Goal: Transaction & Acquisition: Purchase product/service

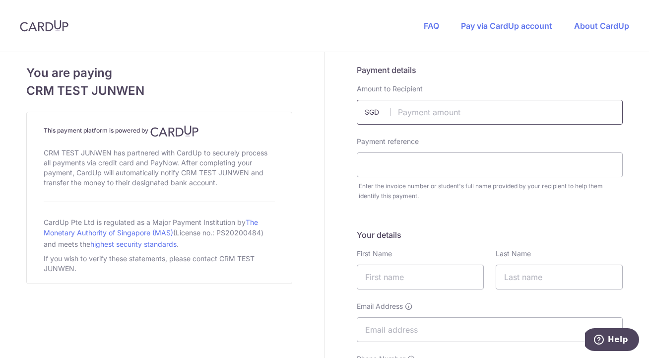
click at [414, 108] on input "text" at bounding box center [490, 112] width 266 height 25
type input "5.90"
paste input "AMEX Test 091025 - 1"
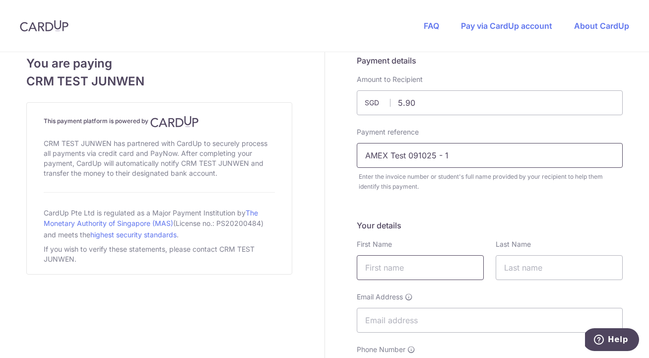
type input "AMEX Test 091025 - 1"
click at [400, 262] on input "text" at bounding box center [420, 267] width 127 height 25
type input "d"
type input "[PERSON_NAME]"
type input "Lim"
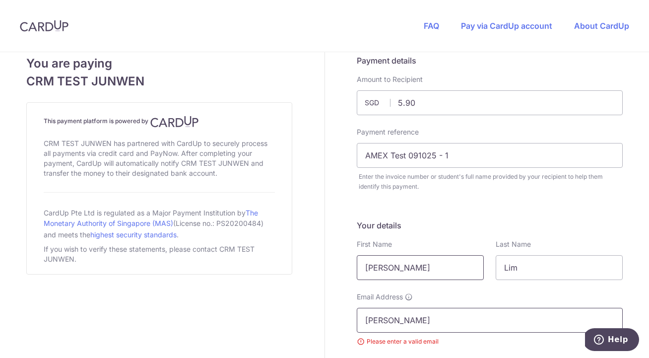
type input "[PERSON_NAME][EMAIL_ADDRESS][DOMAIN_NAME]"
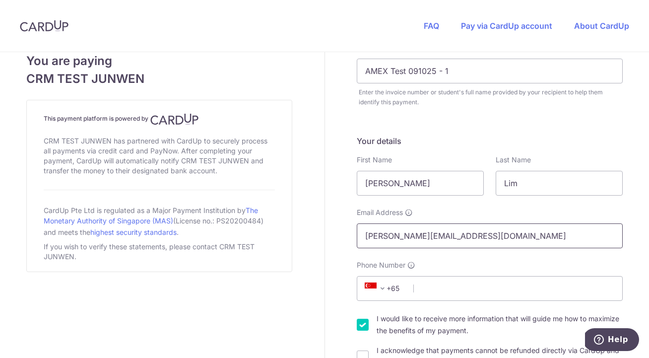
scroll to position [148, 0]
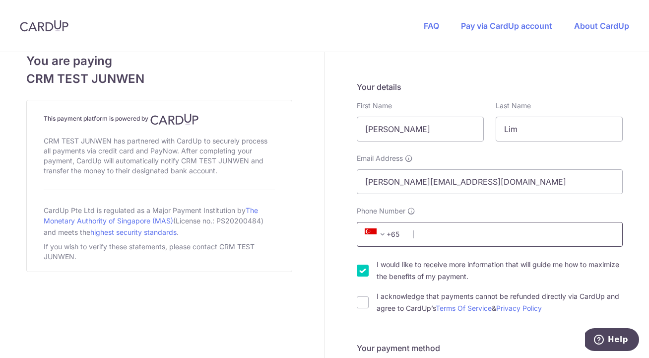
click at [440, 243] on input "Phone Number" at bounding box center [490, 234] width 266 height 25
type input "97442949"
click at [362, 271] on input "I would like to receive more information that will guide me how to maximize the…" at bounding box center [363, 271] width 12 height 12
checkbox input "false"
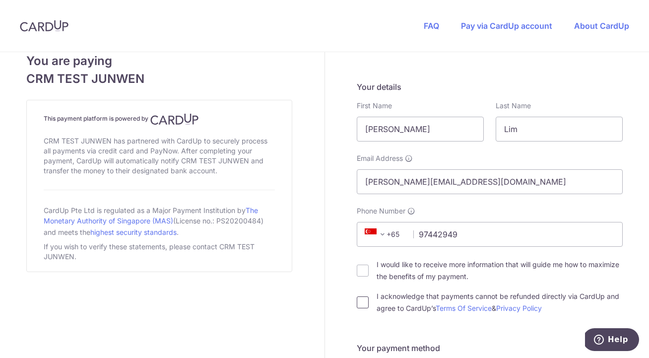
click at [364, 304] on input "I acknowledge that payments cannot be refunded directly via CardUp and agree to…" at bounding box center [363, 302] width 12 height 12
checkbox input "true"
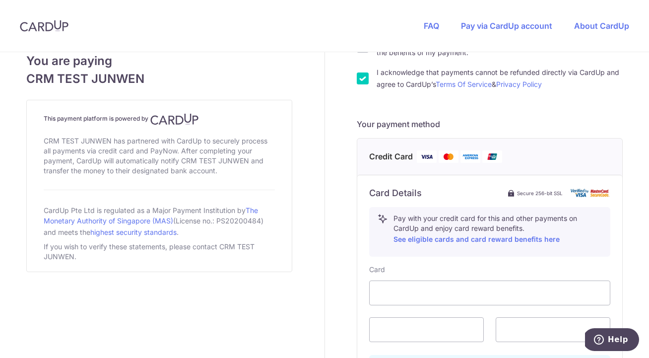
scroll to position [477, 0]
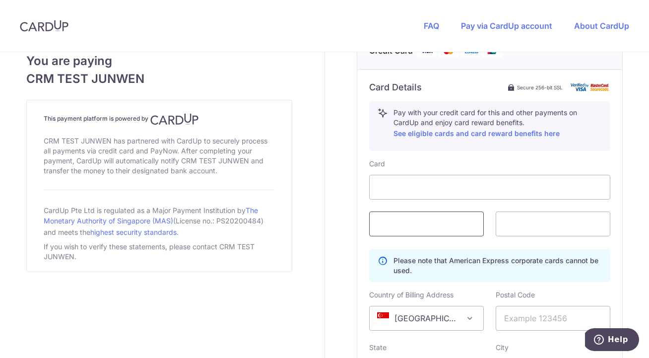
click at [405, 230] on span at bounding box center [426, 223] width 115 height 25
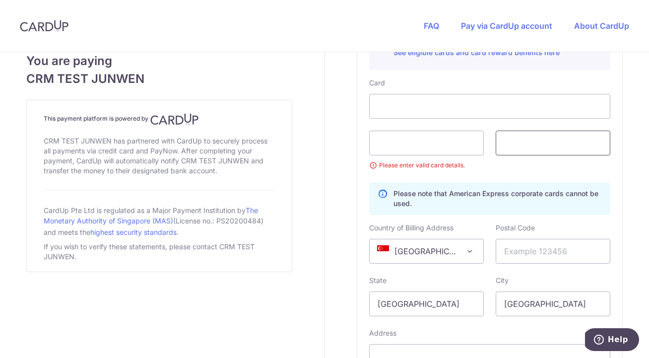
scroll to position [571, 0]
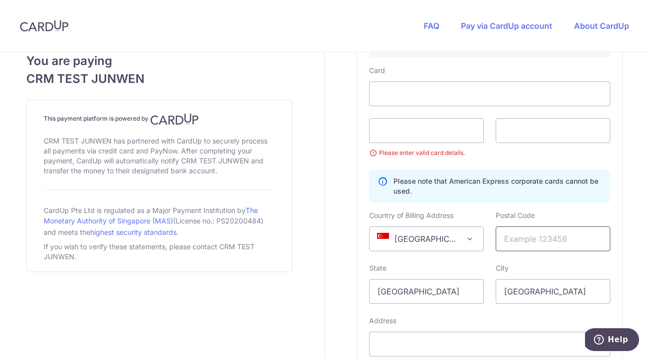
click at [536, 243] on input "text" at bounding box center [553, 238] width 115 height 25
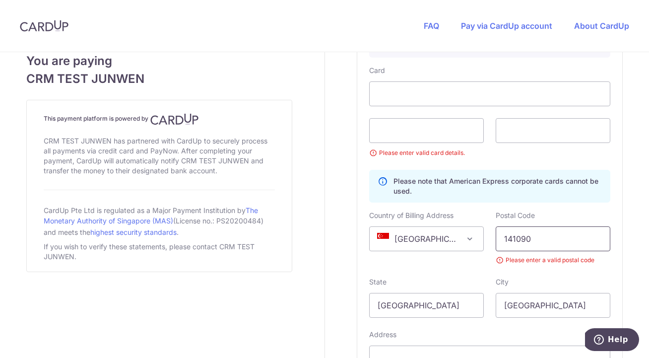
type input "141090"
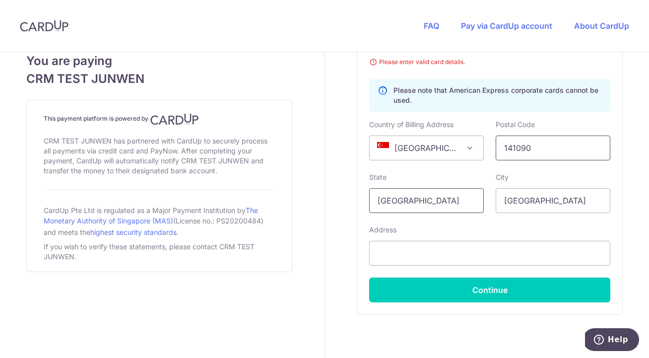
scroll to position [673, 0]
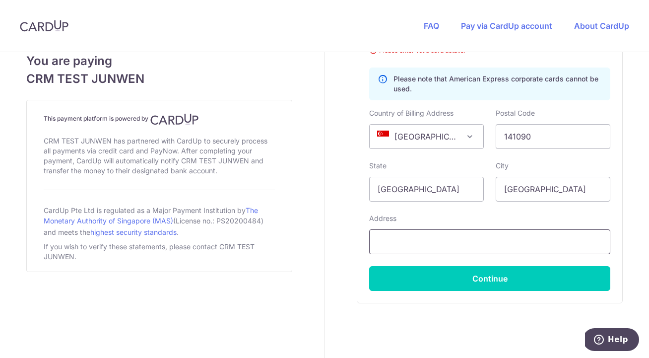
click at [497, 248] on input "text" at bounding box center [489, 241] width 241 height 25
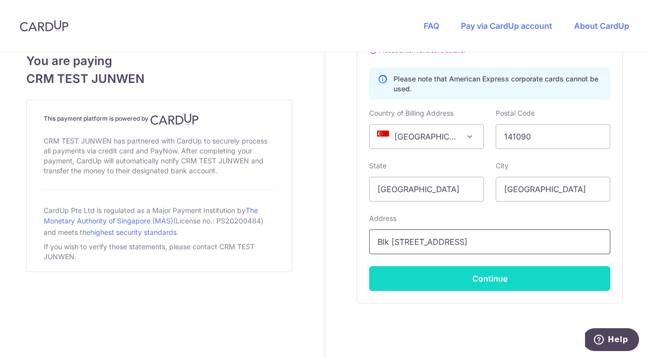
type input "Blk [STREET_ADDRESS]"
click at [470, 286] on button "Continue" at bounding box center [489, 278] width 241 height 25
click at [475, 283] on button "Continue" at bounding box center [489, 278] width 241 height 25
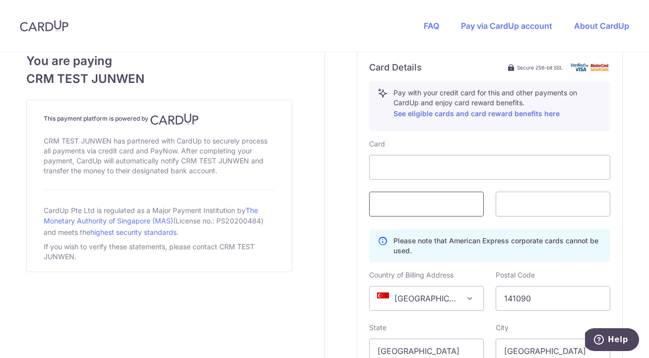
scroll to position [693, 0]
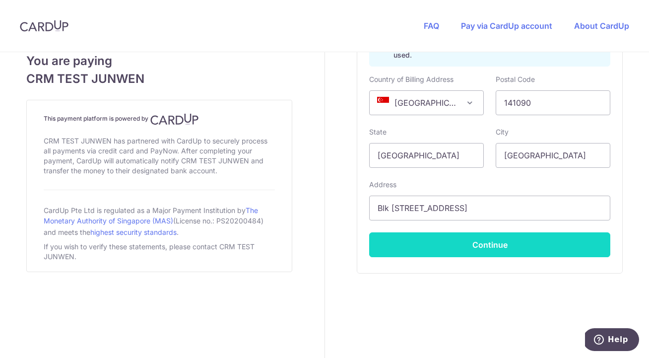
click at [477, 254] on button "Continue" at bounding box center [489, 244] width 241 height 25
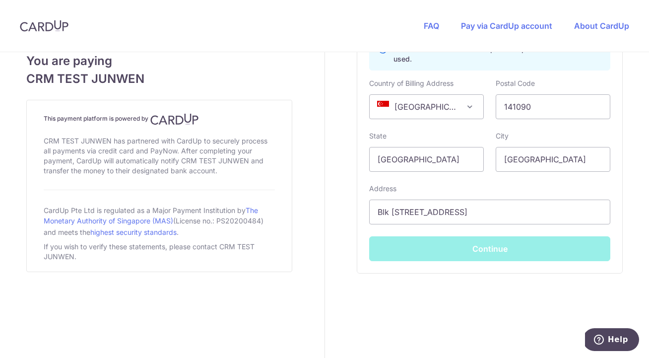
scroll to position [689, 0]
type input "**** 6927"
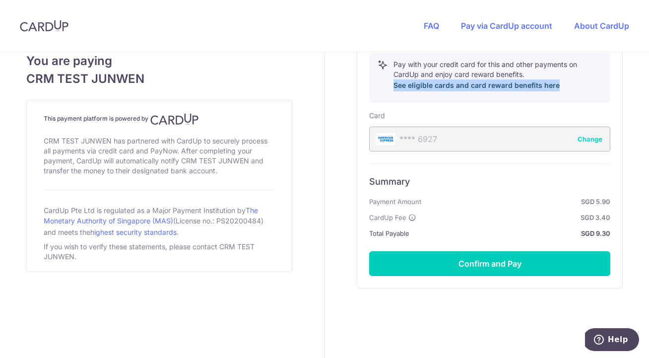
scroll to position [531, 0]
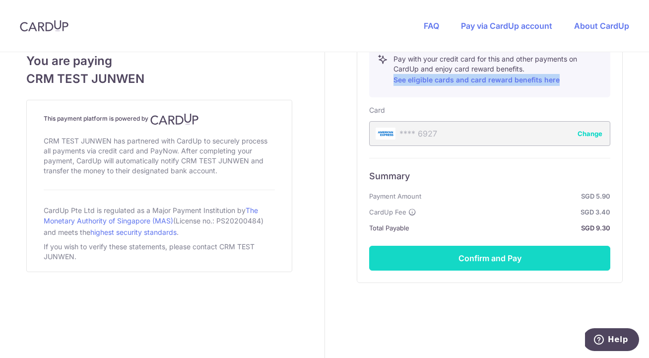
click at [547, 260] on button "Confirm and Pay" at bounding box center [489, 258] width 241 height 25
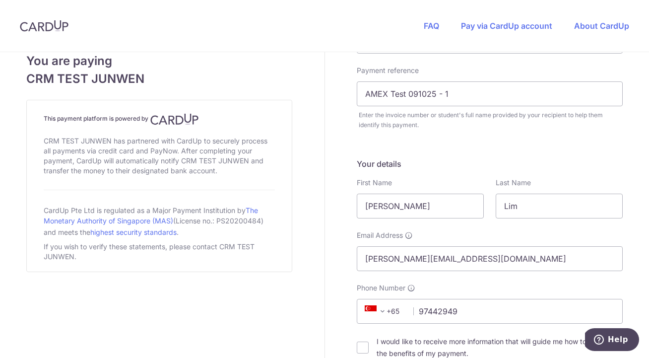
scroll to position [68, 0]
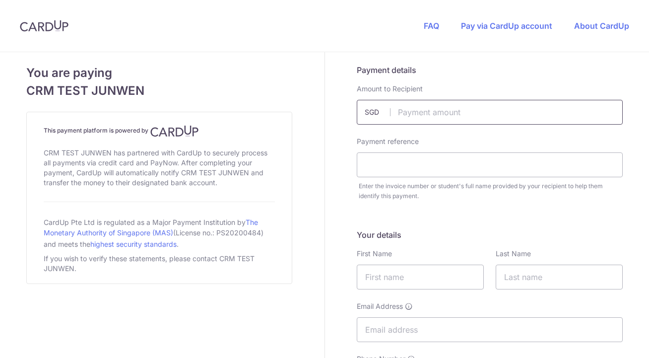
click at [421, 110] on input "text" at bounding box center [490, 112] width 266 height 25
type input "5.95"
paste input "AMEX test 091025 - 2"
type input "AMEX test 091025 - 2"
click at [415, 276] on input "text" at bounding box center [420, 277] width 127 height 25
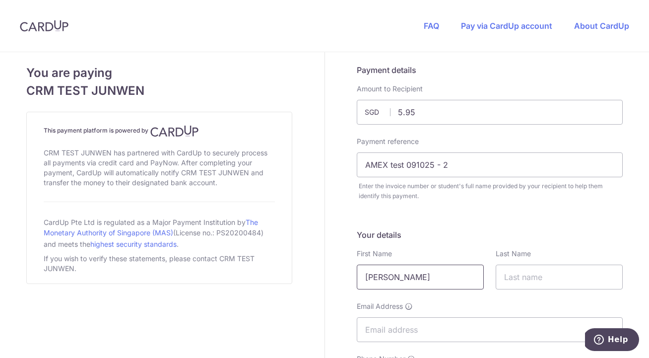
type input "[PERSON_NAME]"
type input "Lim"
type input "[PERSON_NAME][EMAIL_ADDRESS][DOMAIN_NAME]"
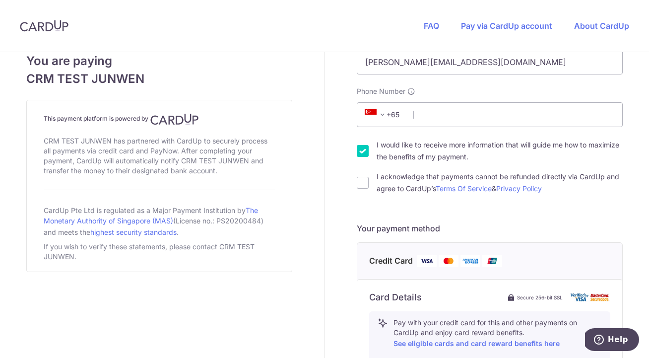
scroll to position [209, 0]
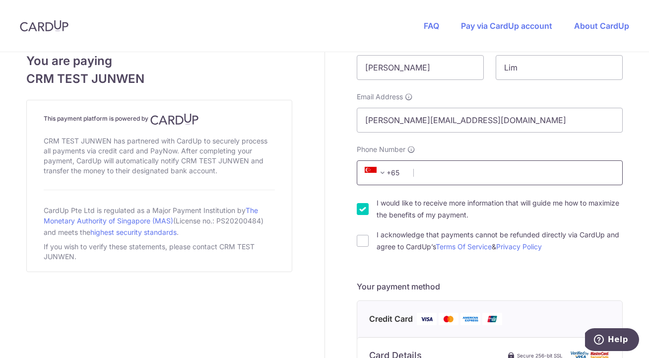
click at [440, 178] on input "Phone Number" at bounding box center [490, 172] width 266 height 25
type input "97442949"
click at [367, 212] on input "I would like to receive more information that will guide me how to maximize the…" at bounding box center [363, 209] width 12 height 12
checkbox input "false"
click at [360, 253] on form "Payment details Amount to Recipient 5.95 SGD Payment reference AMEX test 091025…" at bounding box center [490, 323] width 266 height 936
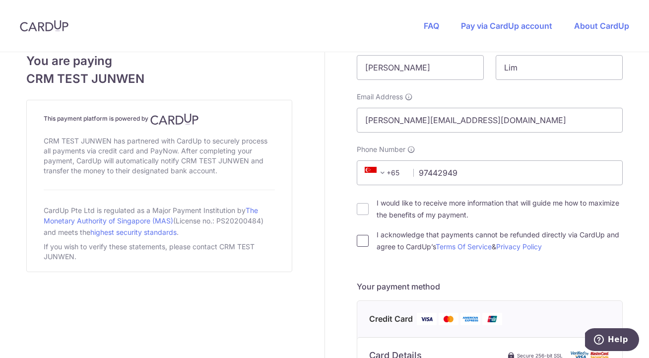
click at [360, 236] on input "I acknowledge that payments cannot be refunded directly via CardUp and agree to…" at bounding box center [363, 241] width 12 height 12
checkbox input "true"
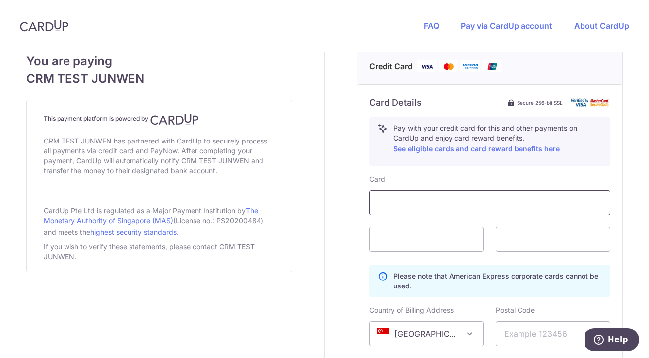
scroll to position [468, 0]
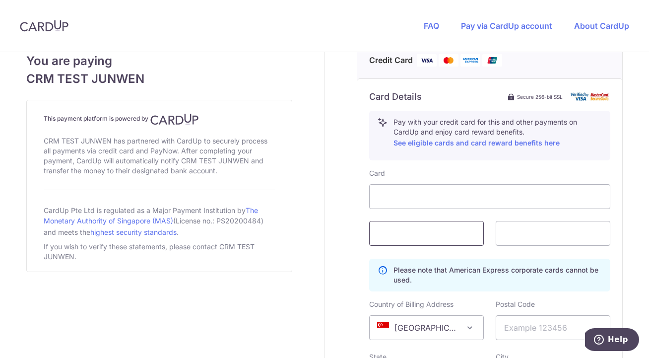
click at [408, 243] on span at bounding box center [426, 233] width 115 height 25
click at [514, 323] on input "text" at bounding box center [553, 327] width 115 height 25
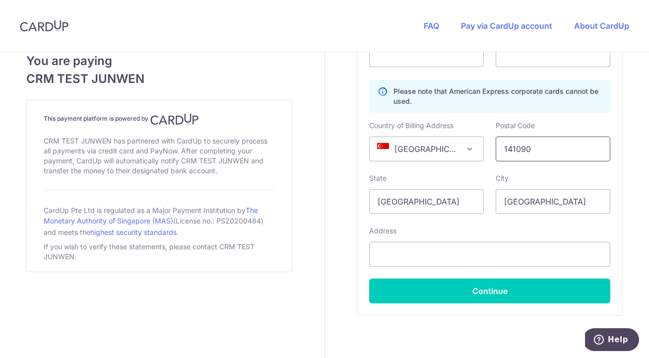
scroll to position [689, 0]
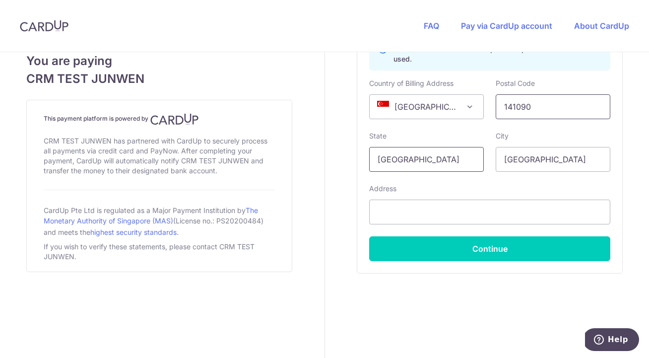
type input "141090"
click at [450, 161] on input "[GEOGRAPHIC_DATA]" at bounding box center [426, 159] width 115 height 25
click at [442, 205] on input "text" at bounding box center [489, 212] width 241 height 25
type input "Blk [STREET_ADDRESS]"
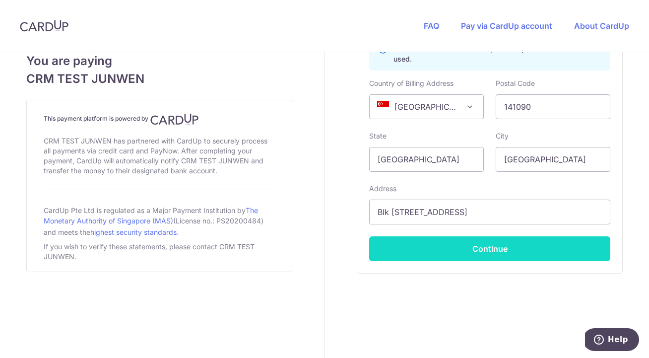
click at [492, 245] on button "Continue" at bounding box center [489, 248] width 241 height 25
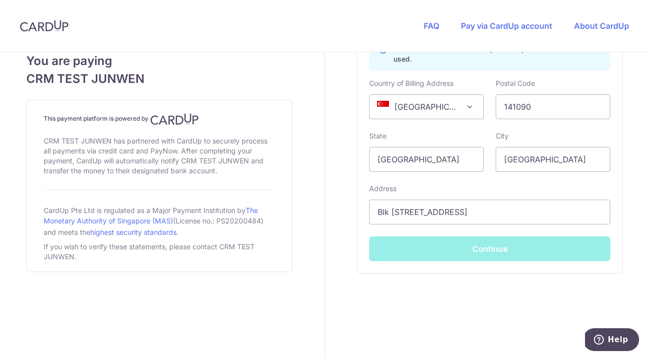
type input "**** 1005"
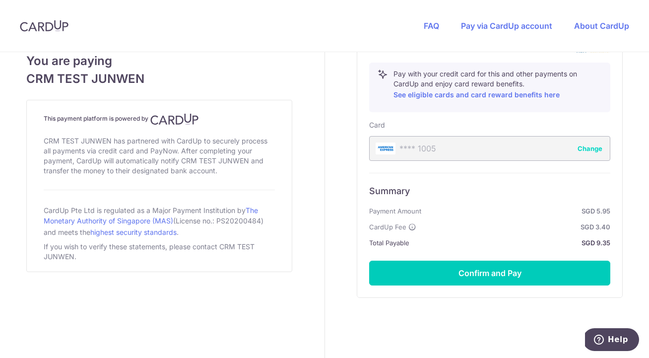
scroll to position [540, 0]
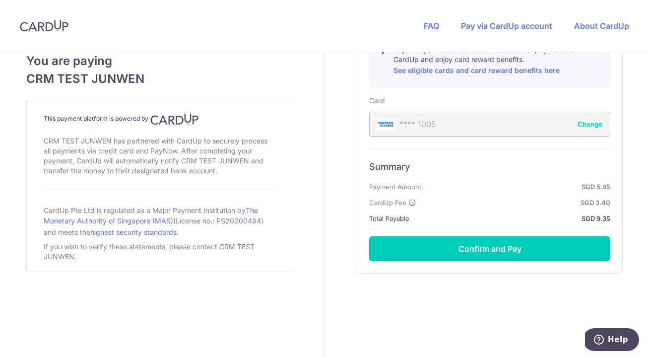
click at [456, 253] on button "Confirm and Pay" at bounding box center [489, 248] width 241 height 25
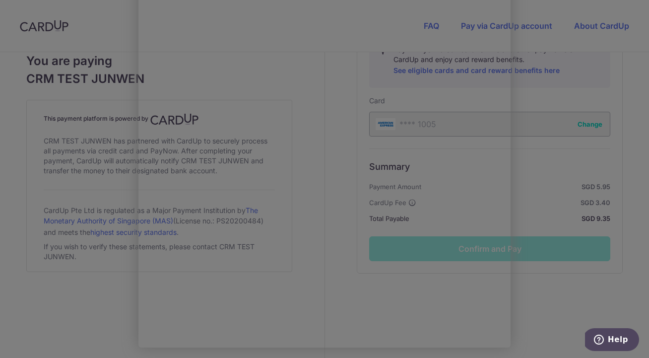
scroll to position [0, 0]
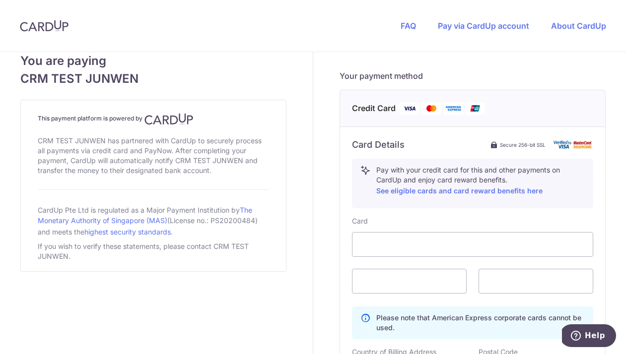
scroll to position [419, 0]
